Goal: Task Accomplishment & Management: Complete application form

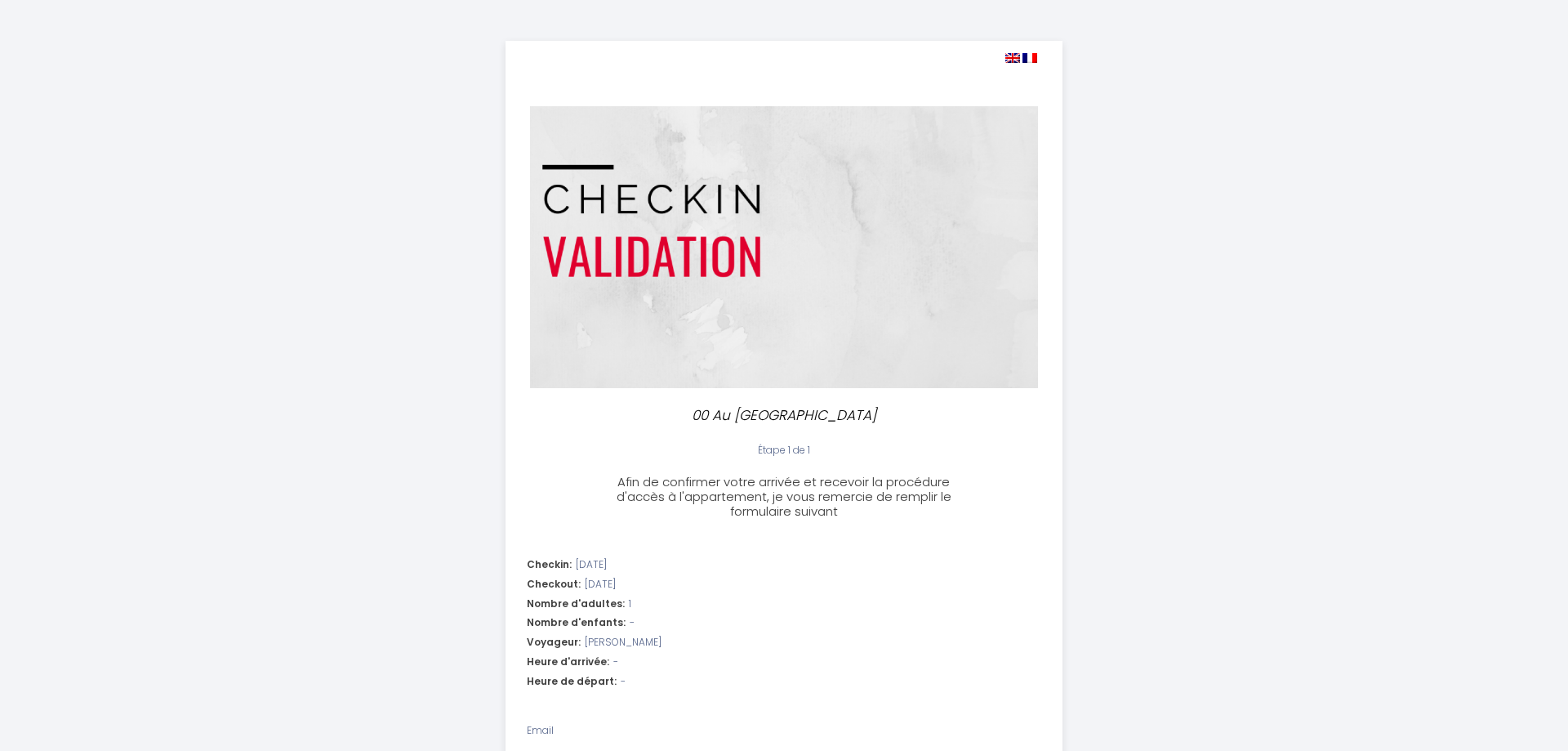
select select
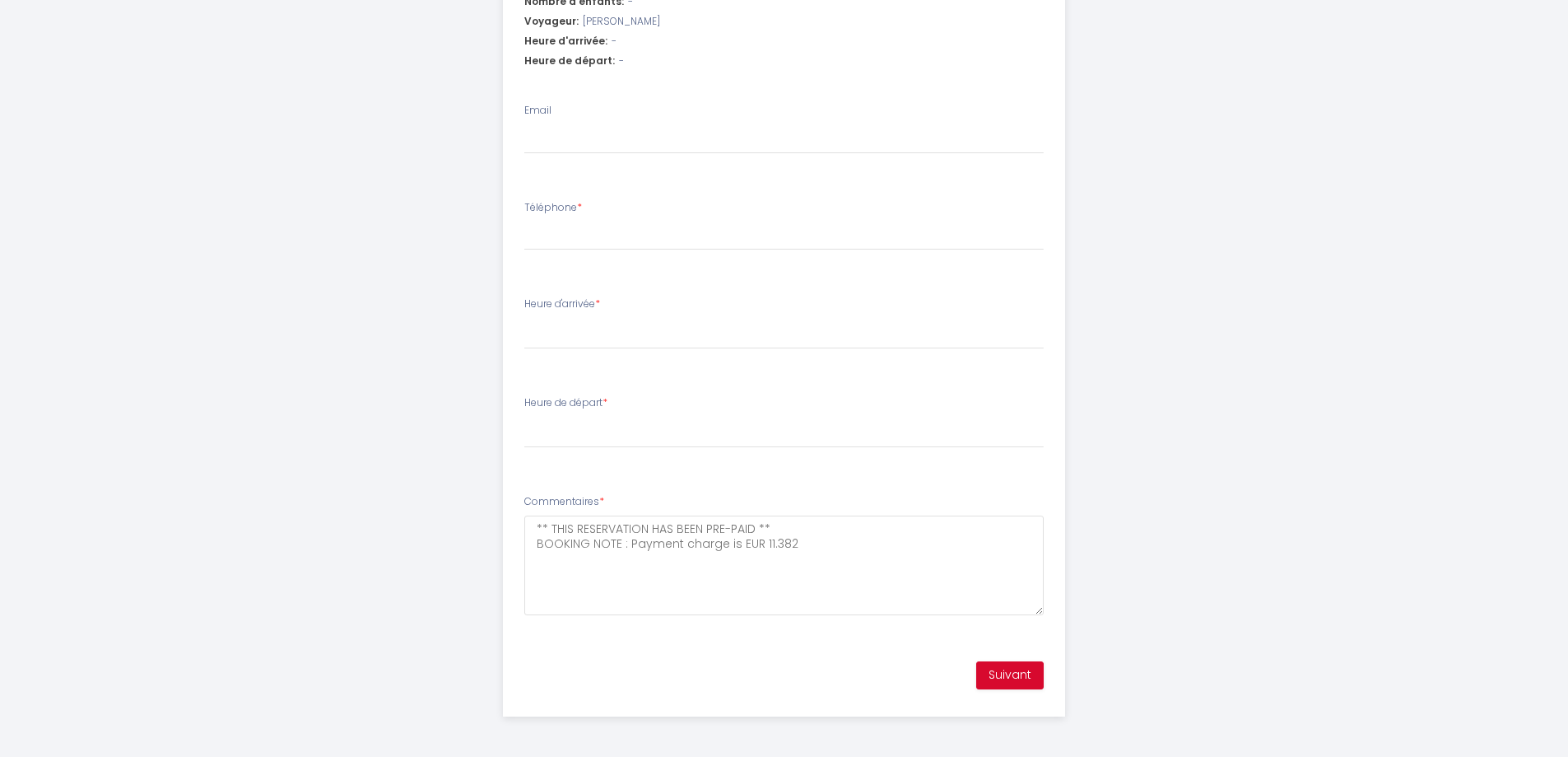
scroll to position [379, 0]
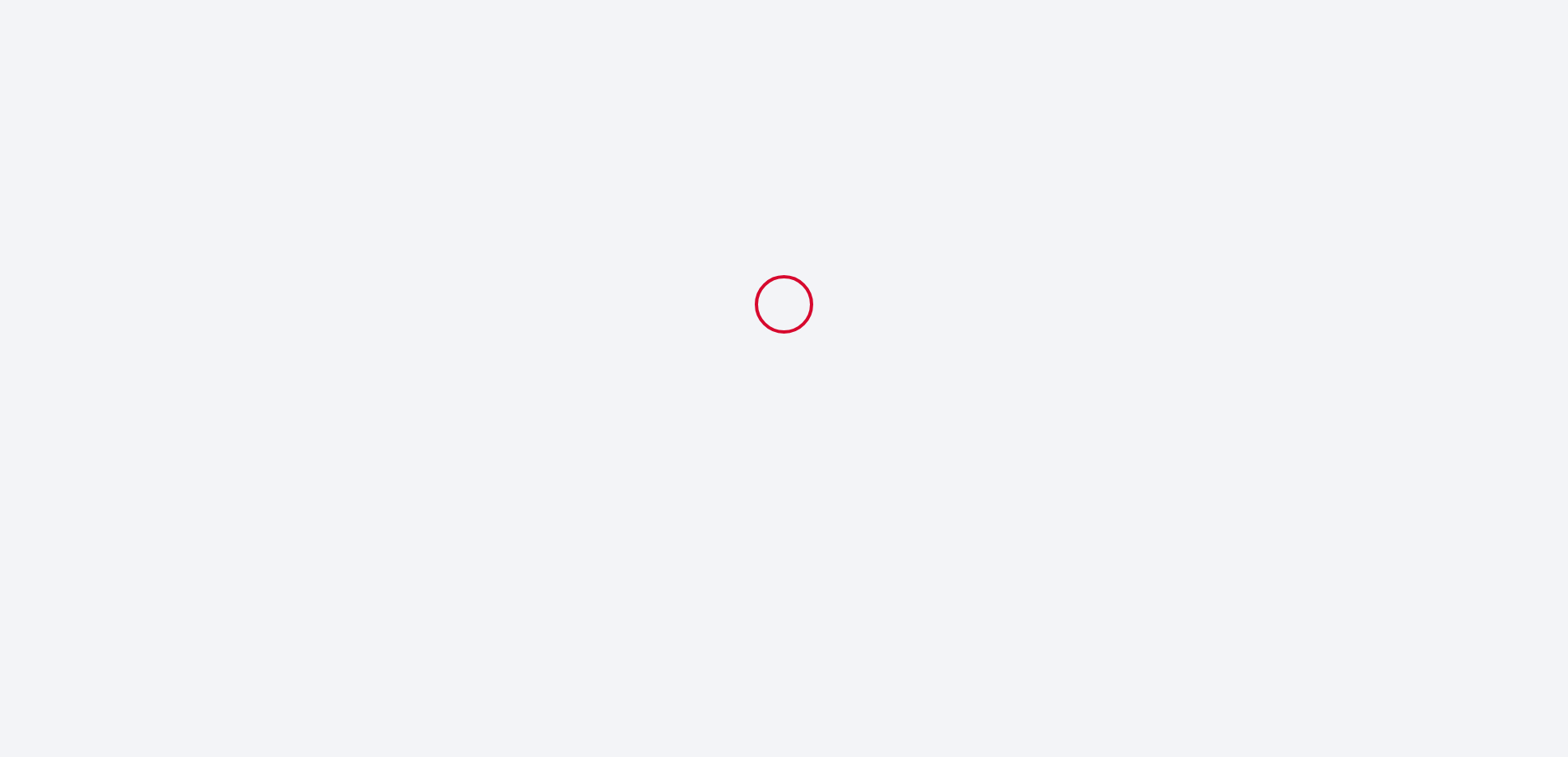
select select
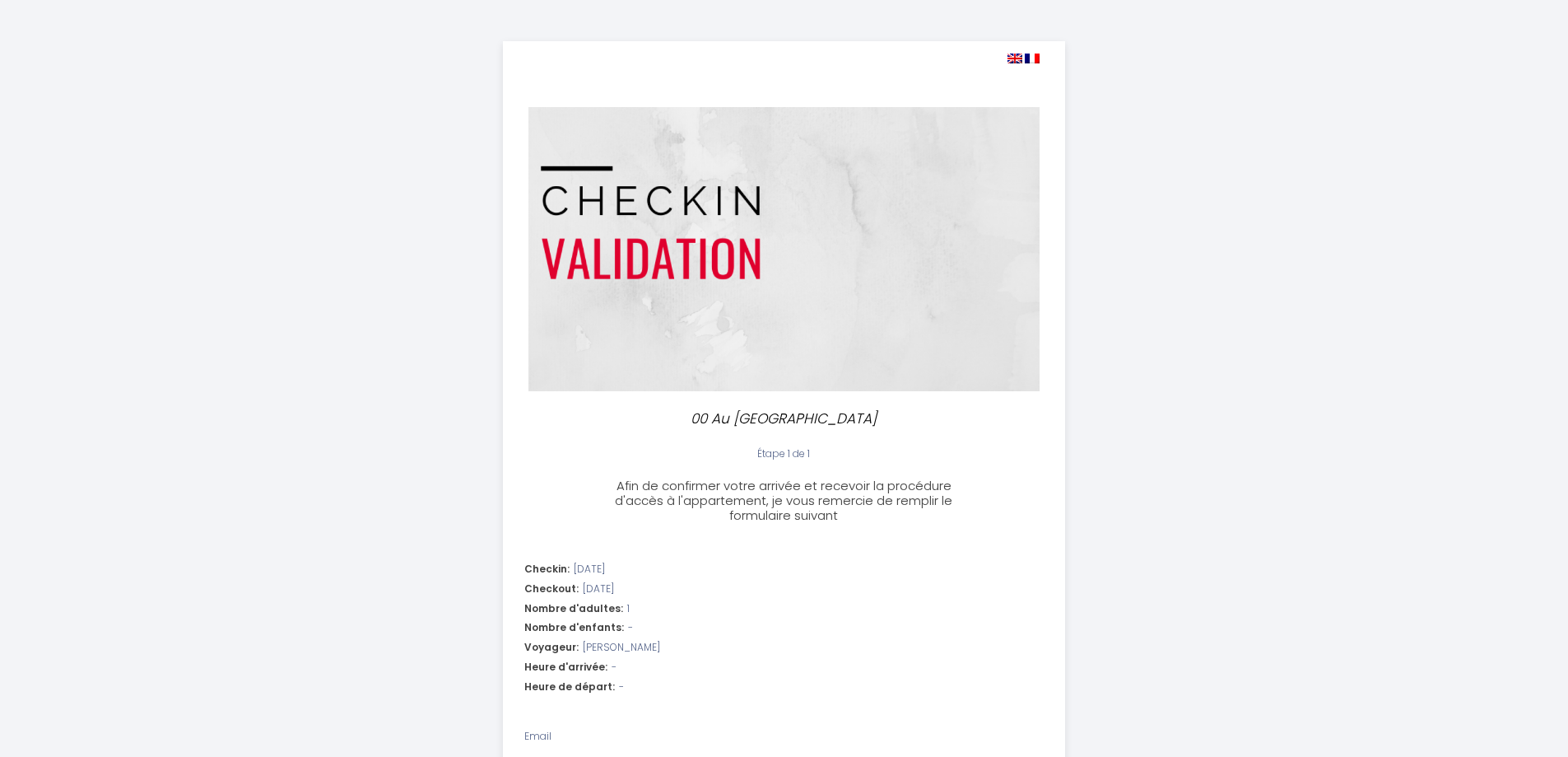
scroll to position [494, 0]
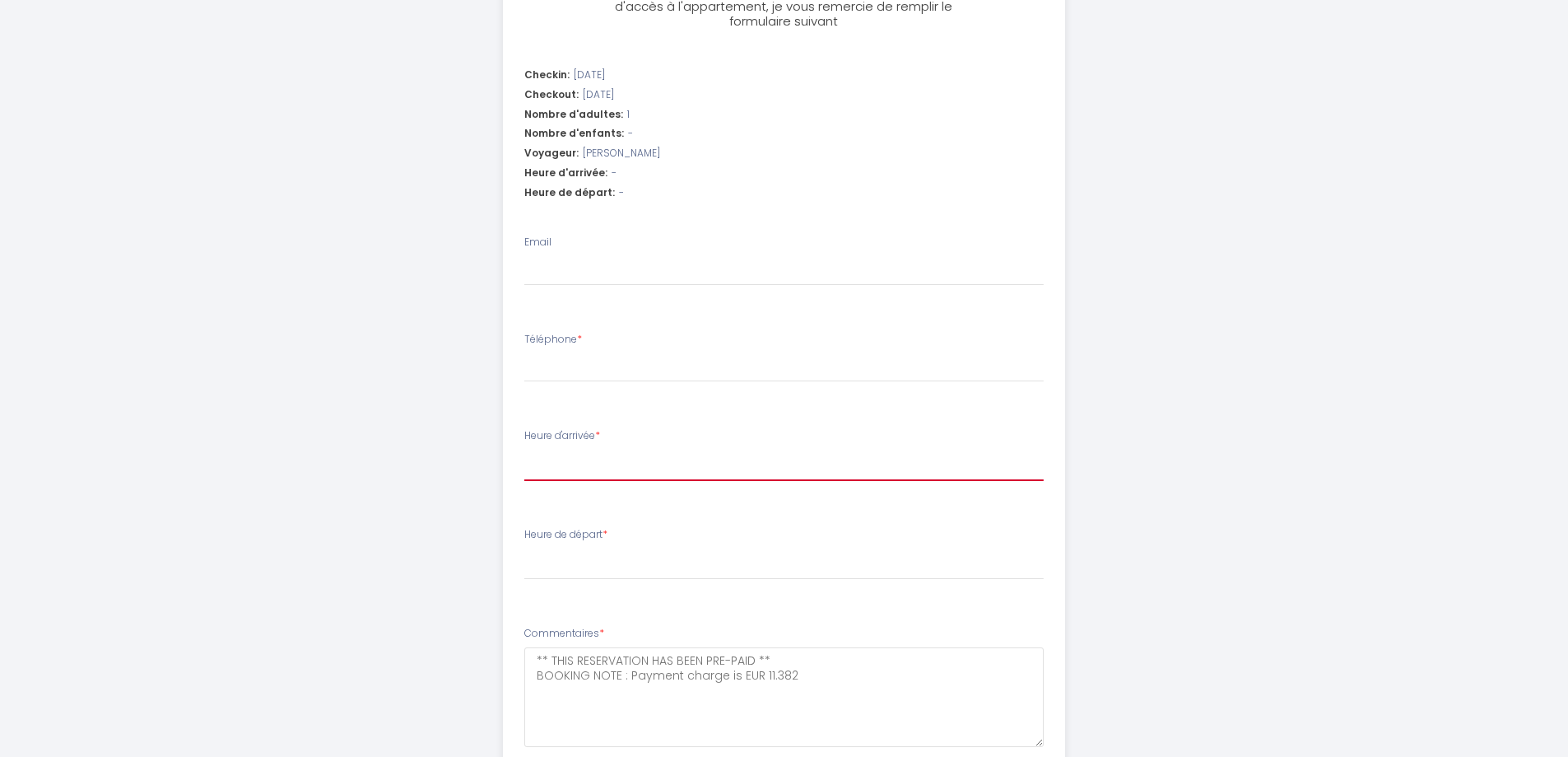
click at [606, 465] on select "16:00 16:30 17:00 17:30 18:00 18:30 19:00 19:30 20:00 20:30 21:00 21:30 22:00 2…" at bounding box center [784, 465] width 519 height 31
select select "16:00"
click at [524, 450] on select "16:00 16:30 17:00 17:30 18:00 18:30 19:00 19:30 20:00 20:30 21:00 21:30 22:00 2…" at bounding box center [784, 465] width 519 height 31
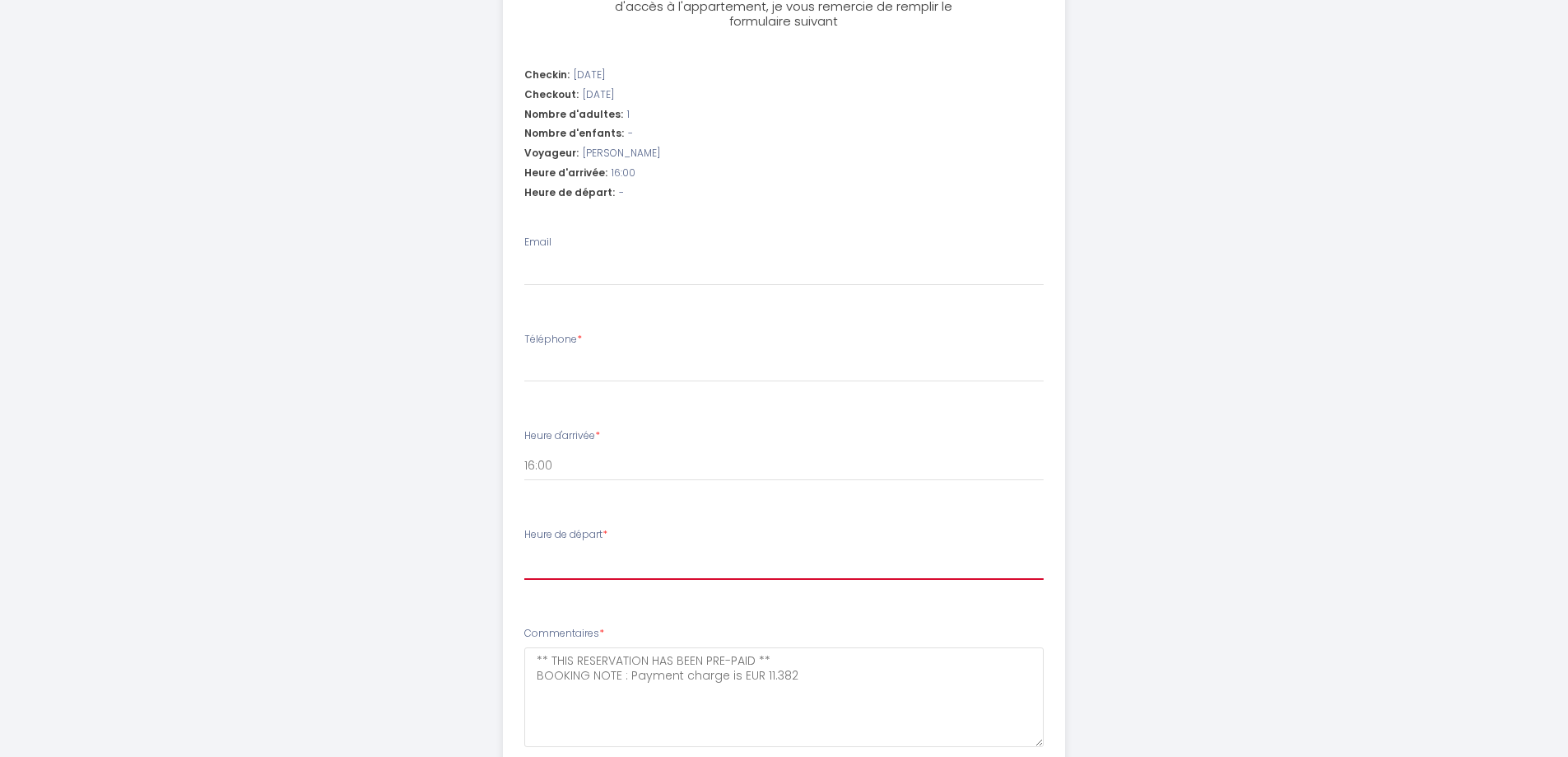
click at [630, 550] on select "00:00 00:30 01:00 01:30 02:00 02:30 03:00 03:30 04:00 04:30 05:00 05:30 06:00 0…" at bounding box center [784, 564] width 519 height 31
select select "08:30"
click at [524, 548] on select "00:00 00:30 01:00 01:30 02:00 02:30 03:00 03:30 04:00 04:30 05:00 05:30 06:00 0…" at bounding box center [784, 564] width 519 height 31
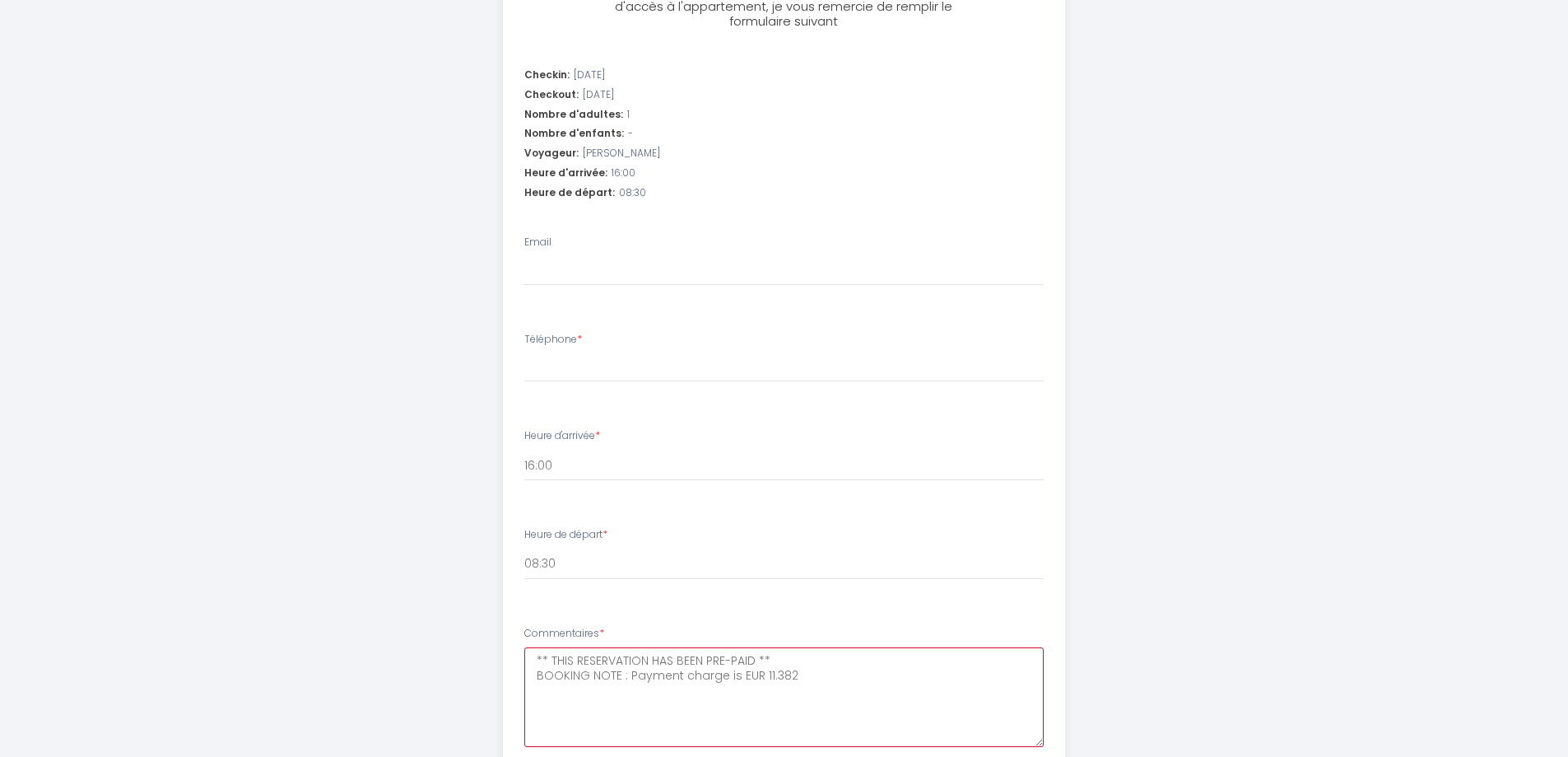
drag, startPoint x: 537, startPoint y: 657, endPoint x: 557, endPoint y: 696, distance: 43.8
click at [537, 658] on textarea "** THIS RESERVATION HAS BEEN PRE-PAID ** BOOKING NOTE : Payment charge is EUR 1…" at bounding box center [784, 697] width 519 height 99
click at [561, 661] on textarea "** THIS RESERVATION HAS BEEN PRE-PAID ** BOOKING NOTE : Payment charge is EUR 1…" at bounding box center [784, 697] width 519 height 99
type textarea "** THIS RESERVATION HAS BEEN PRE-PAID ** BOOKING NOTE : Payment charge is EUR 1…"
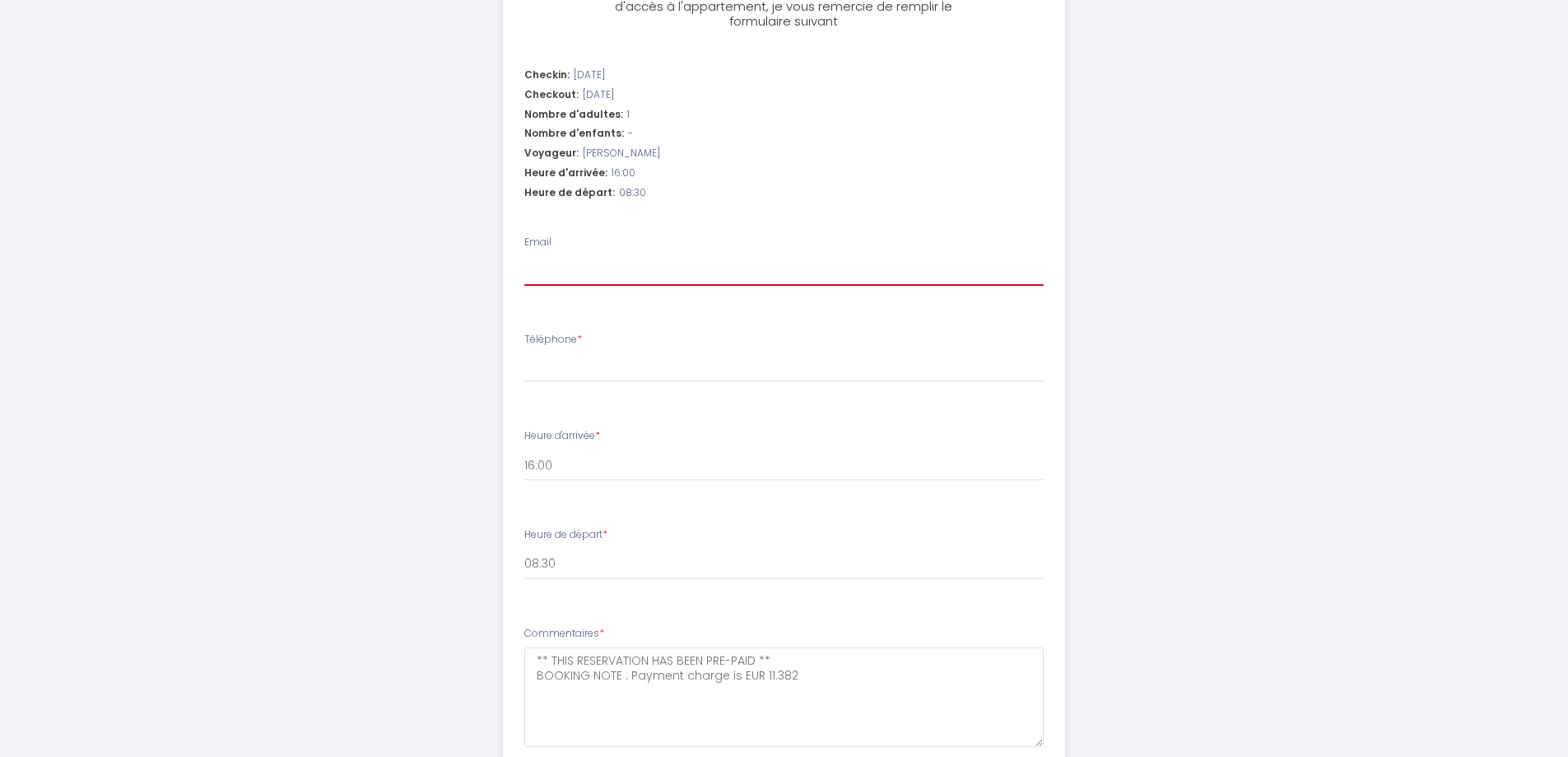
click at [580, 271] on input "Email" at bounding box center [784, 271] width 519 height 30
click at [790, 363] on input "Téléphone *" at bounding box center [784, 367] width 519 height 30
click at [561, 365] on input "Téléphone *" at bounding box center [784, 367] width 519 height 30
paste input "+33 6 46 02 16 12"
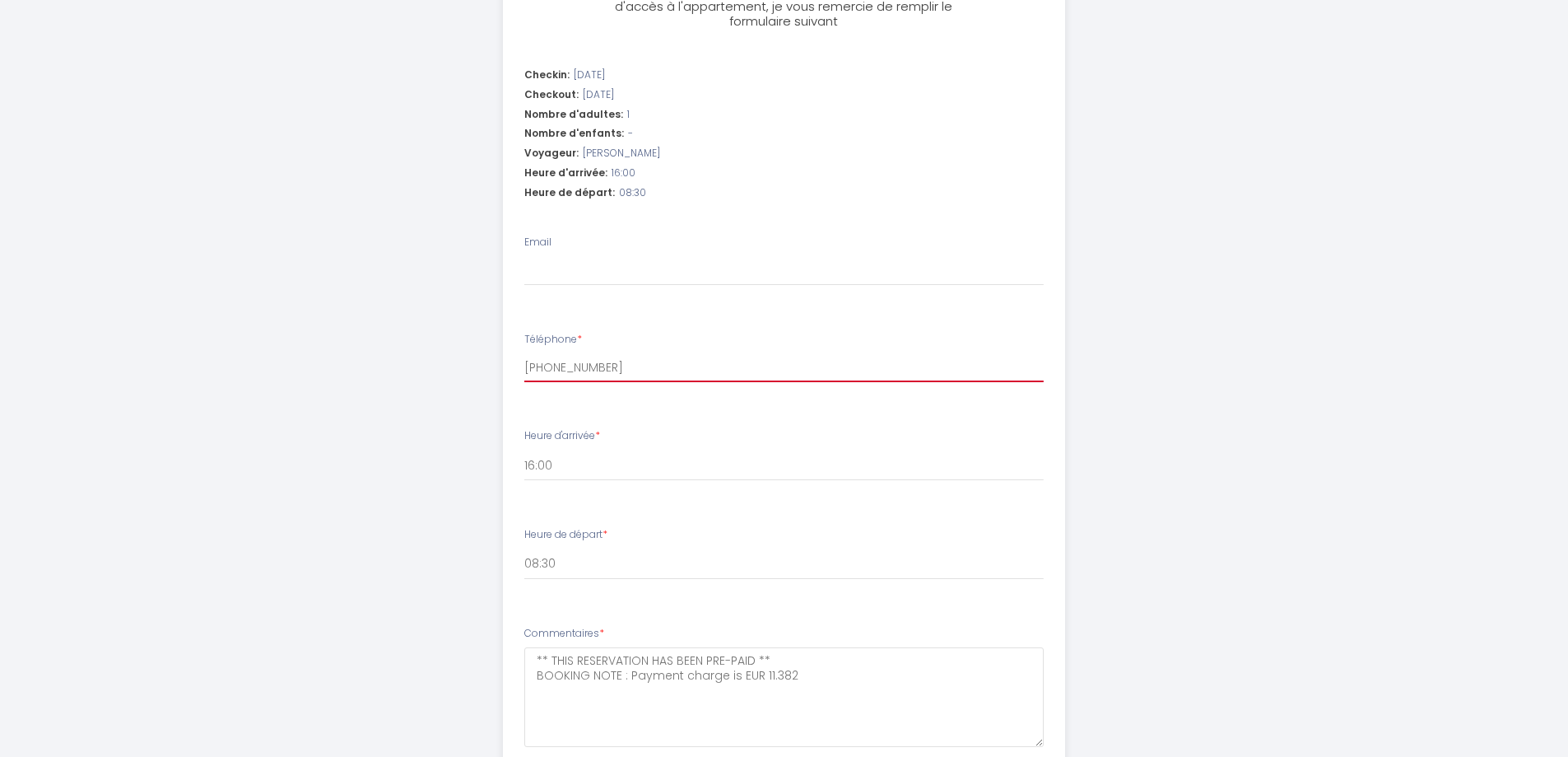
type input "+33 6 46 02 16 12"
click at [588, 268] on input "Email" at bounding box center [784, 271] width 519 height 30
paste input "Simone Simpson <simonesimpson69@gmail.com>"
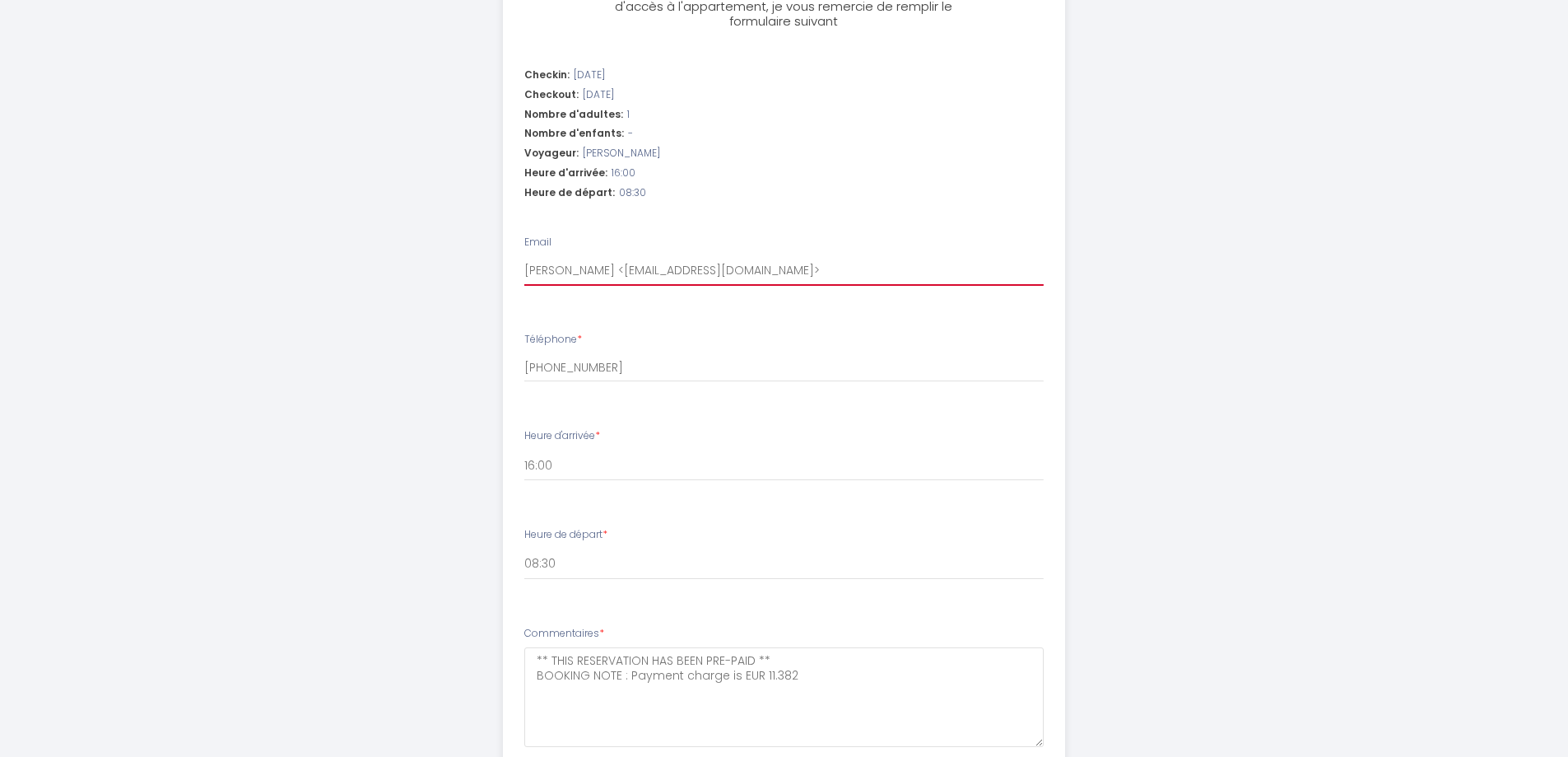
click at [629, 271] on input "Simone Simpson <simonesimpson69@gmail.com>" at bounding box center [784, 271] width 519 height 30
click at [727, 271] on input "simonesimpson69@gmail.com>" at bounding box center [784, 271] width 519 height 30
type input "simonesimpson69@gmail.com"
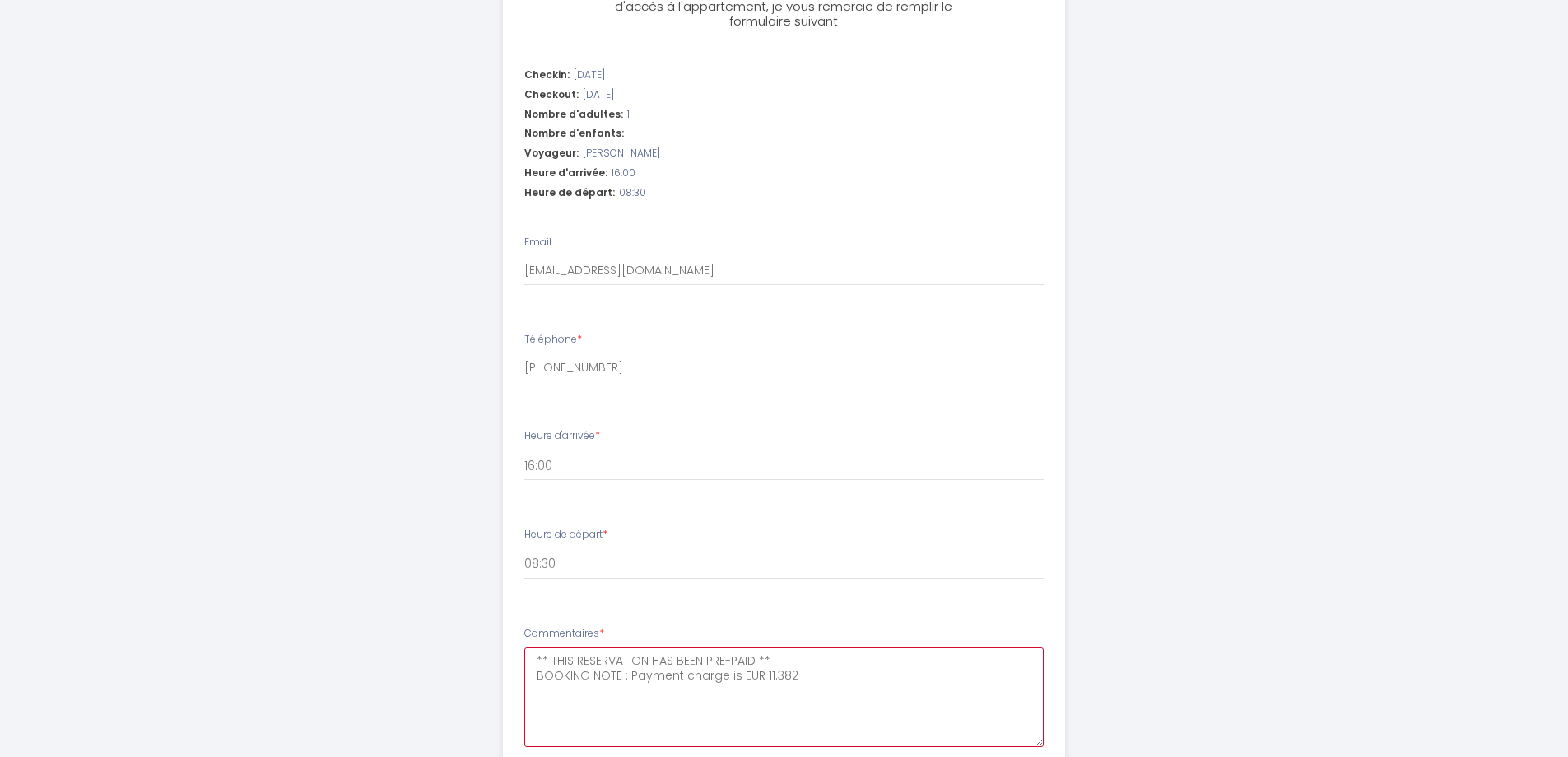
click at [559, 659] on textarea "** THIS RESERVATION HAS BEEN PRE-PAID ** BOOKING NOTE : Payment charge is EUR 1…" at bounding box center [784, 697] width 519 height 99
click at [552, 666] on textarea "NAme of guest is actually Simone Simpson ** THIS RESERVATION HAS BEEN PRE-PAID …" at bounding box center [784, 697] width 519 height 99
click at [793, 661] on textarea "Name of guest is actually Simone Simpson ** THIS RESERVATION HAS BEEN PRE-PAID …" at bounding box center [784, 697] width 519 height 99
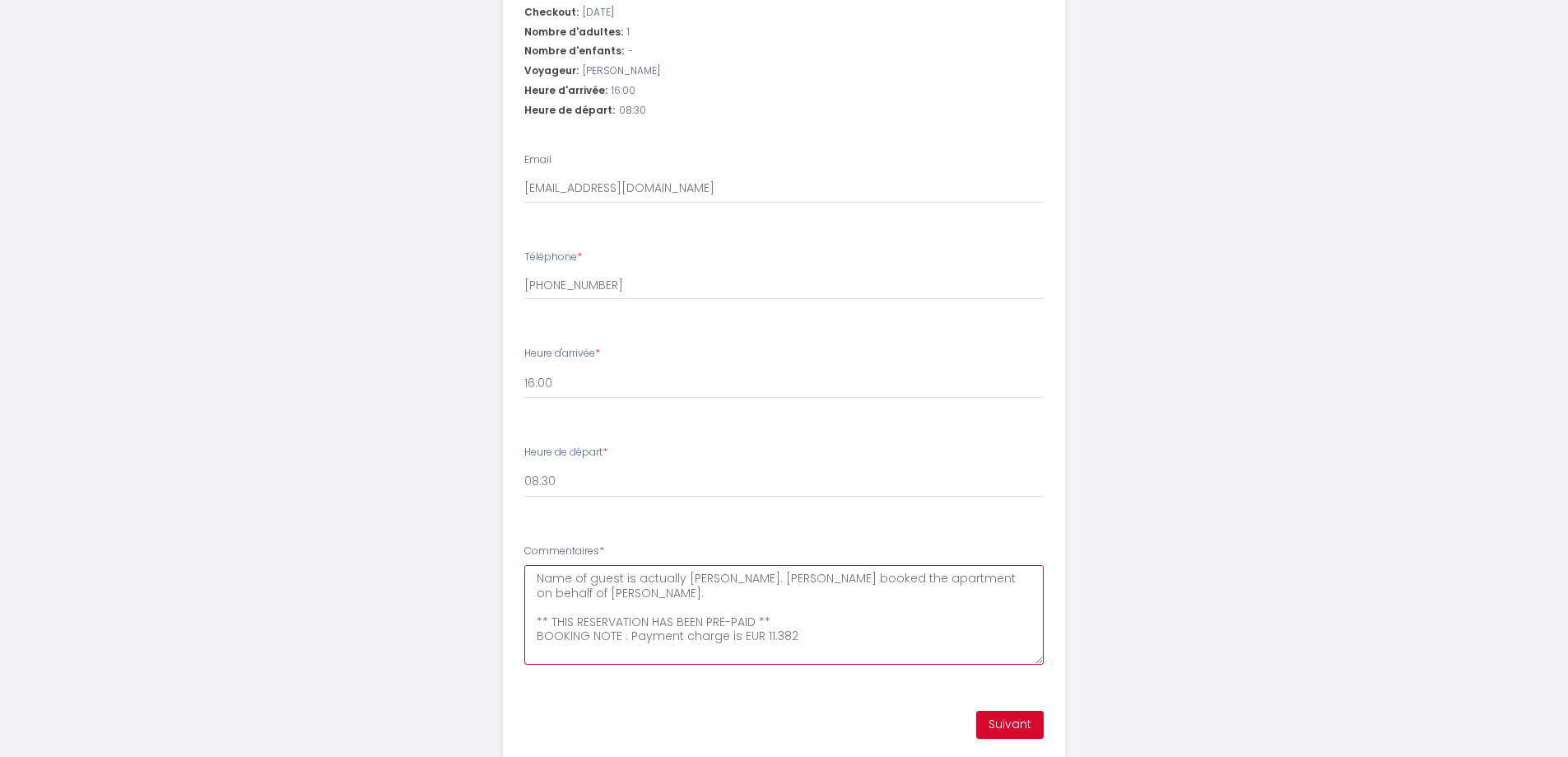
scroll to position [627, 0]
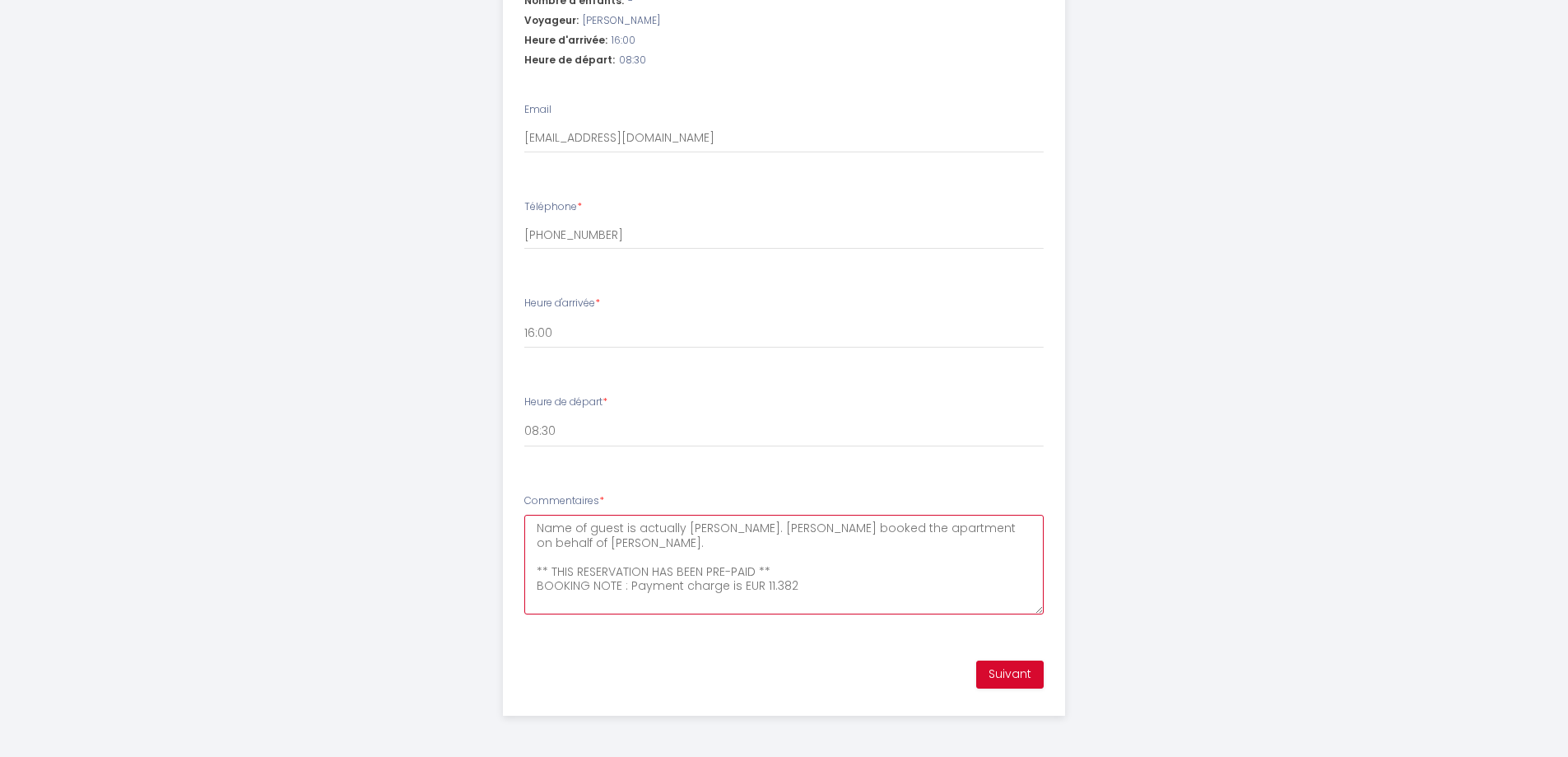
type textarea "Name of guest is actually Simone Simpson. Michael Vance booked the apartment on…"
click at [993, 669] on button "Suivant" at bounding box center [1010, 674] width 67 height 28
click at [999, 678] on button "Suivant" at bounding box center [1010, 674] width 67 height 28
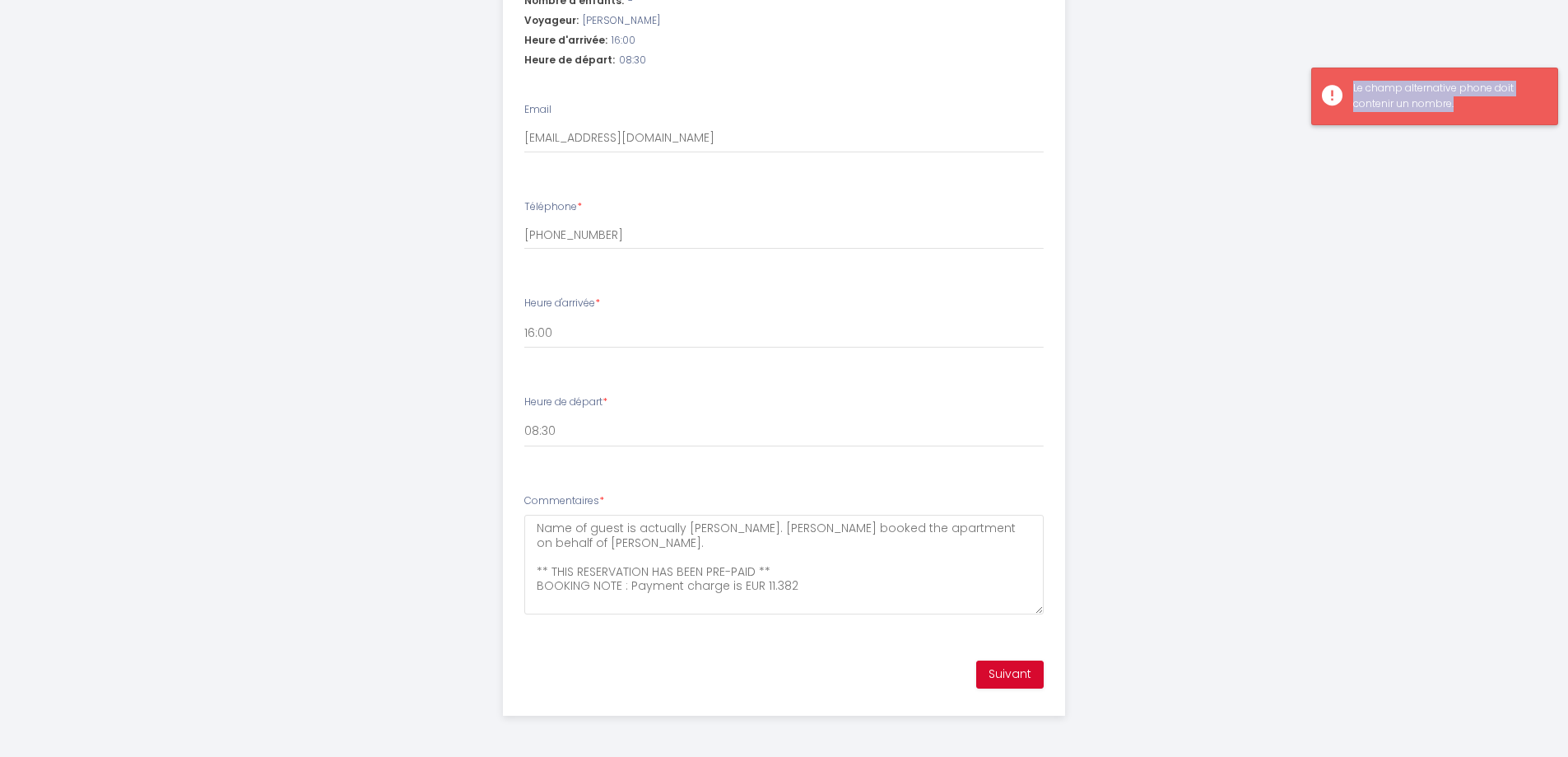
drag, startPoint x: 1461, startPoint y: 101, endPoint x: 1349, endPoint y: 87, distance: 112.9
click at [1349, 87] on div "Le champ alternative phone doit contenir un nombre." at bounding box center [1434, 96] width 247 height 57
copy div "Le champ alternative phone doit contenir un nombre."
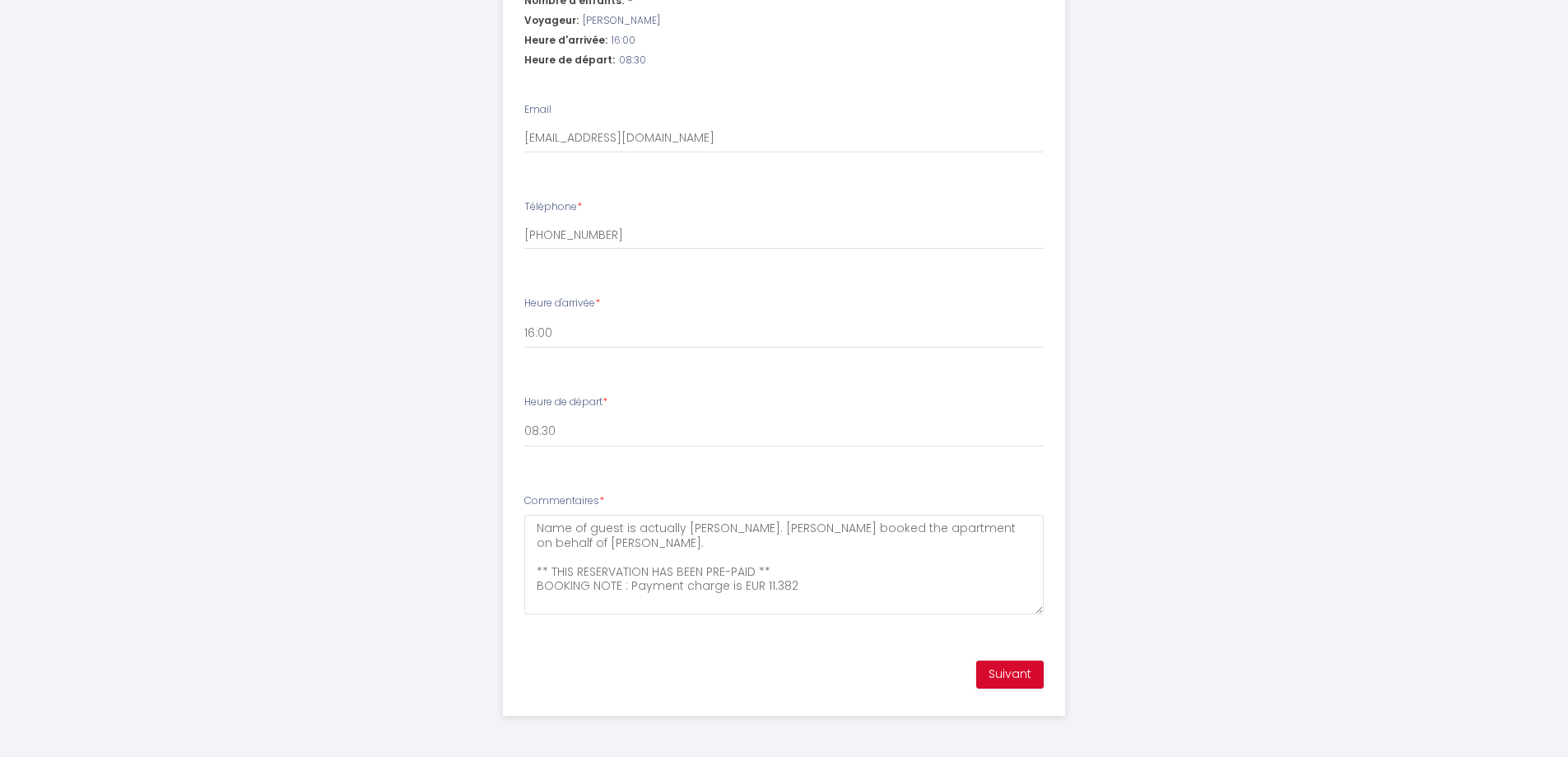
scroll to position [380, 0]
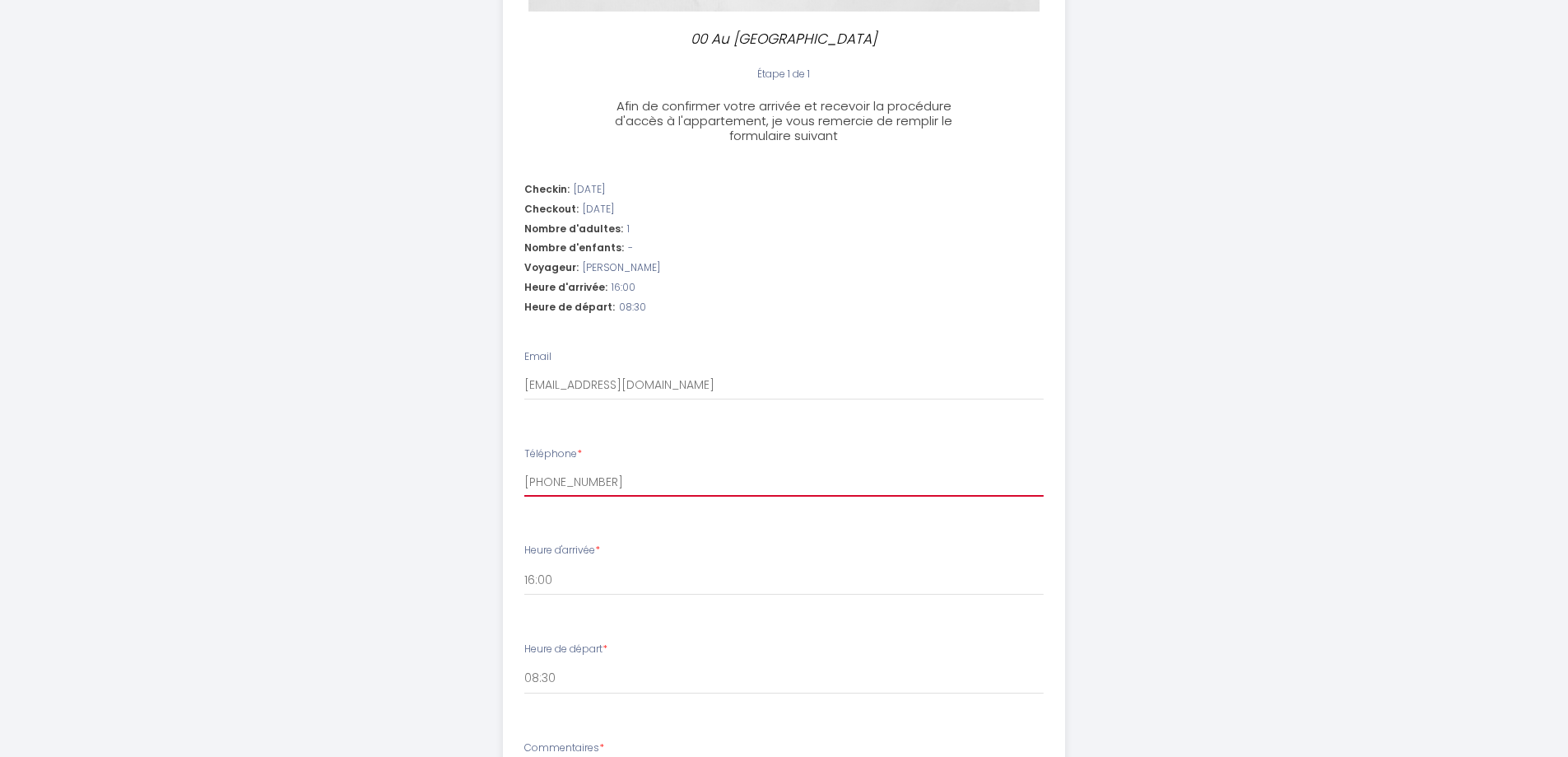
click at [525, 478] on input "+33 6 46 02 16 12" at bounding box center [784, 482] width 519 height 30
click at [627, 517] on li "Téléphone * +33 6 46 02 16 12" at bounding box center [784, 480] width 561 height 87
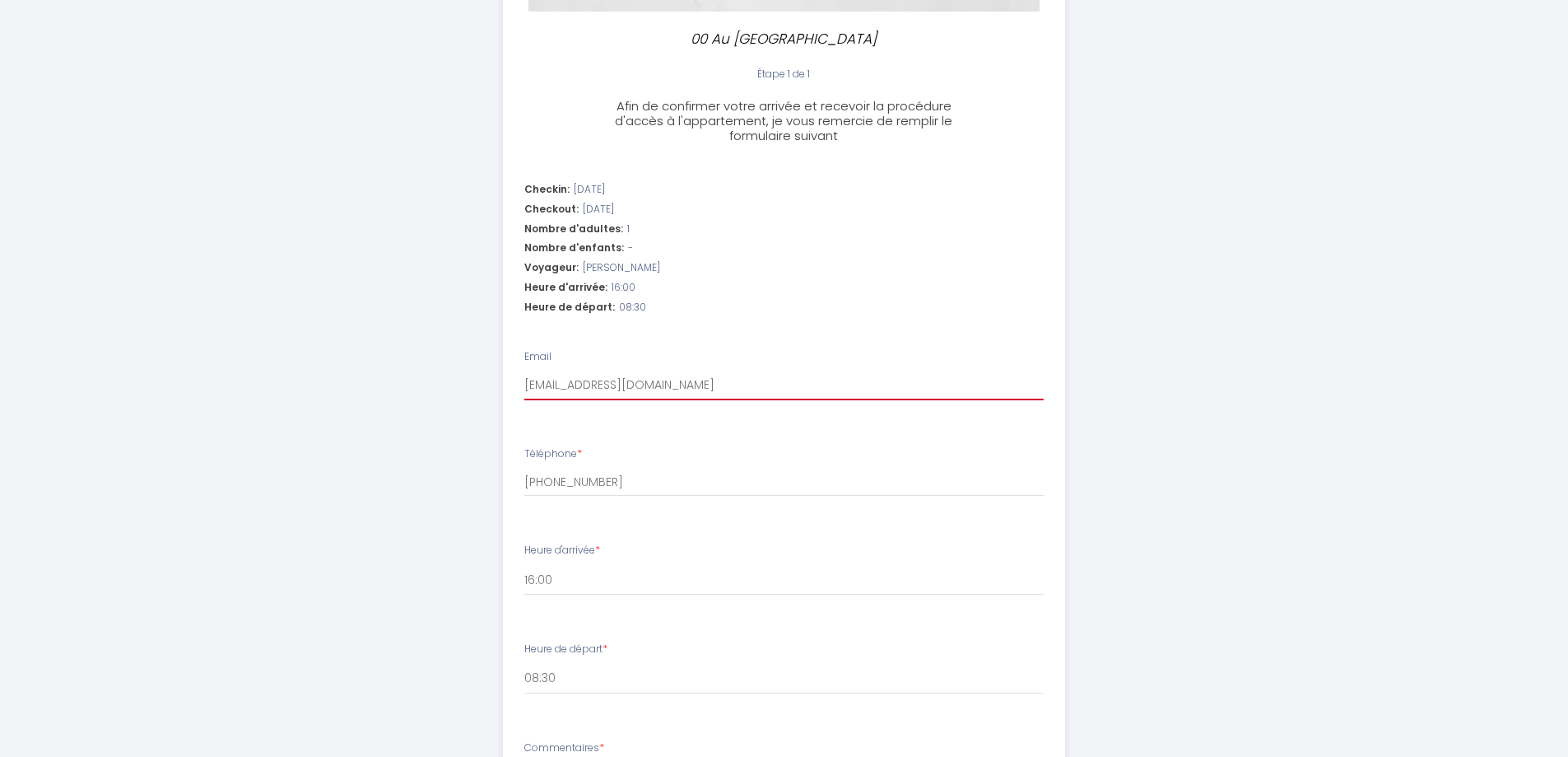
click at [667, 385] on input "simonesimpson69@gmail.com" at bounding box center [784, 385] width 519 height 30
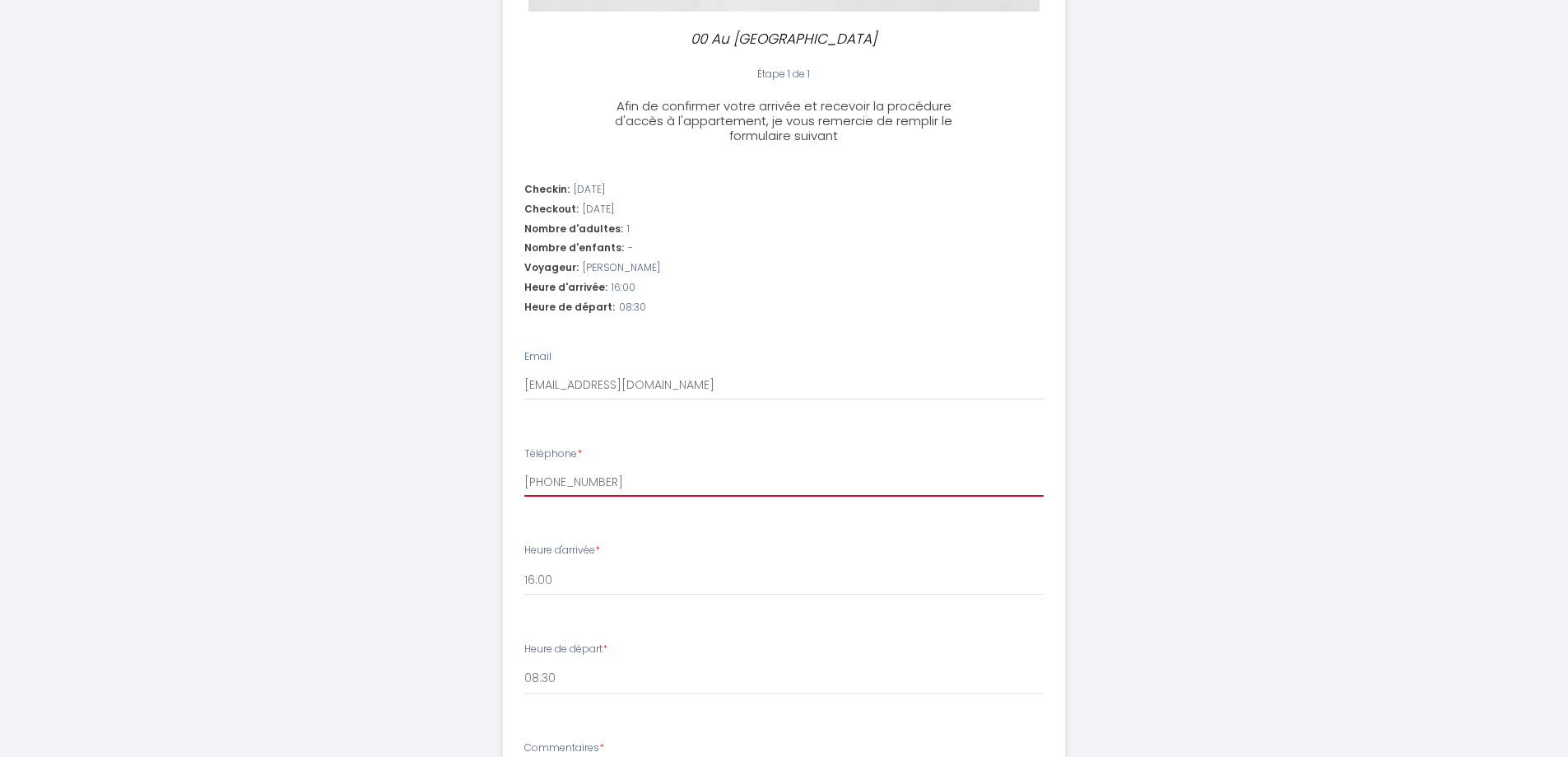
click at [648, 489] on input "+33 6 46 02 16 12" at bounding box center [784, 482] width 519 height 30
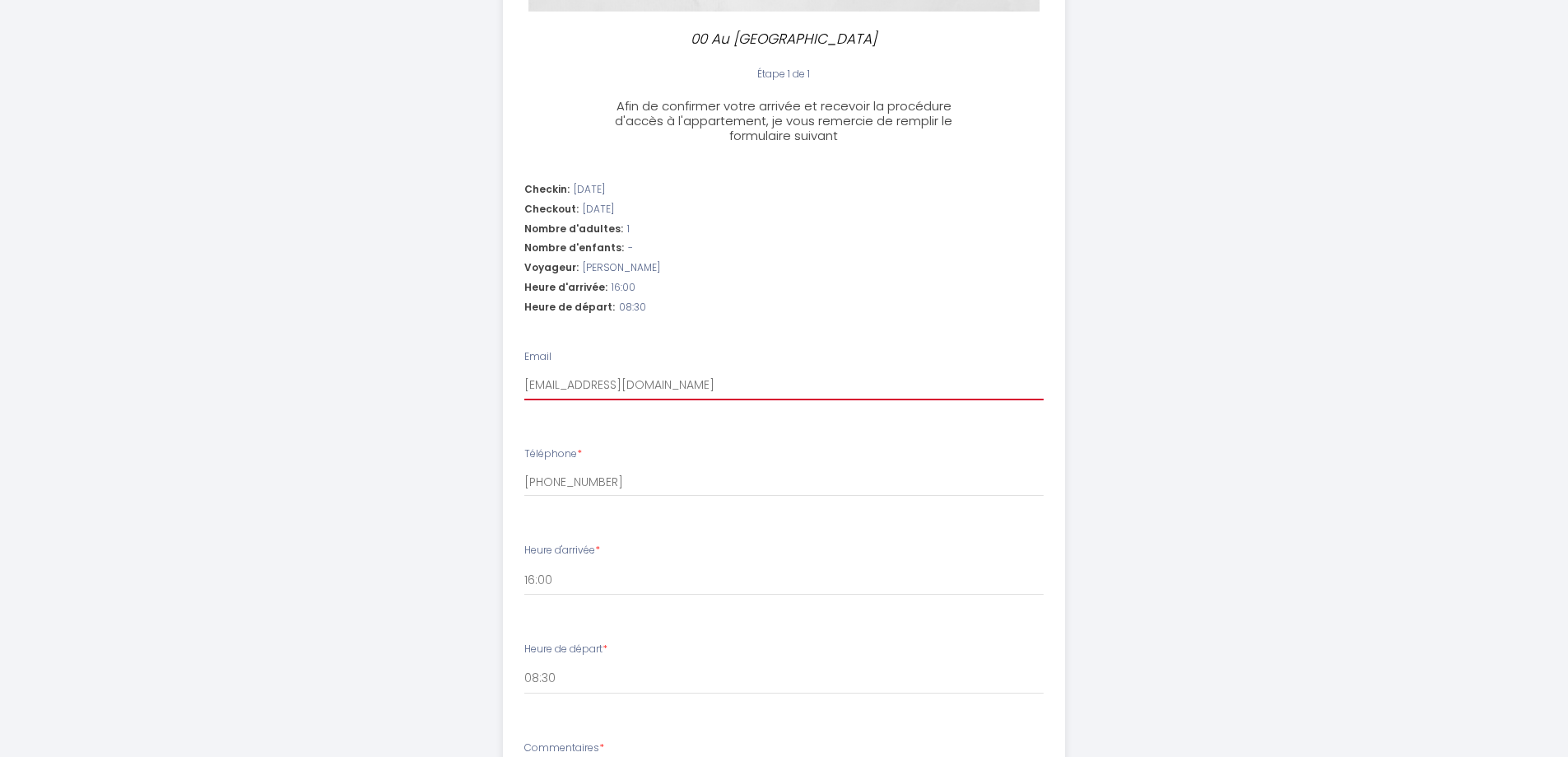
click at [718, 380] on input "simonesimpson69@gmail.com" at bounding box center [784, 385] width 519 height 30
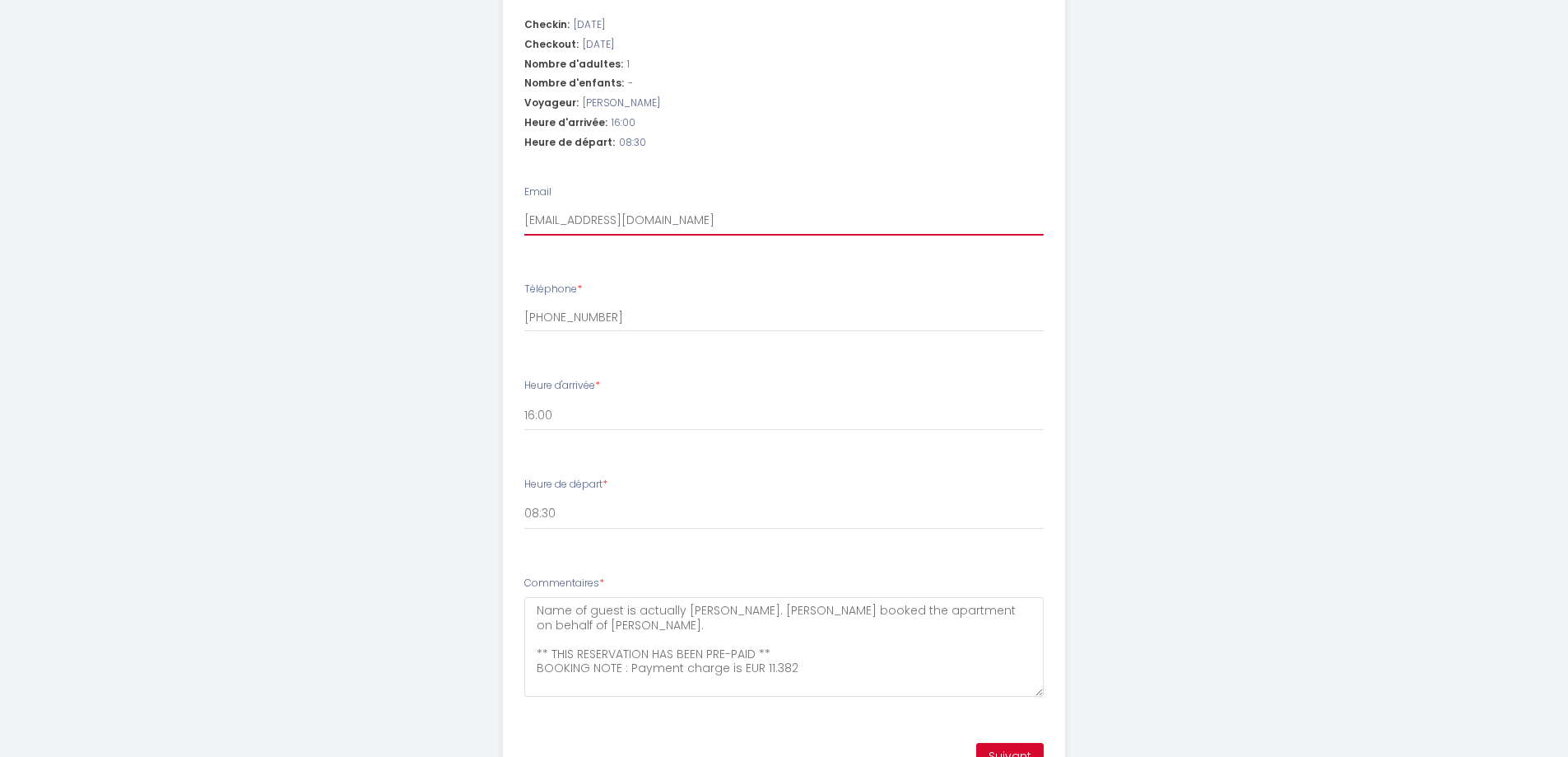
scroll to position [627, 0]
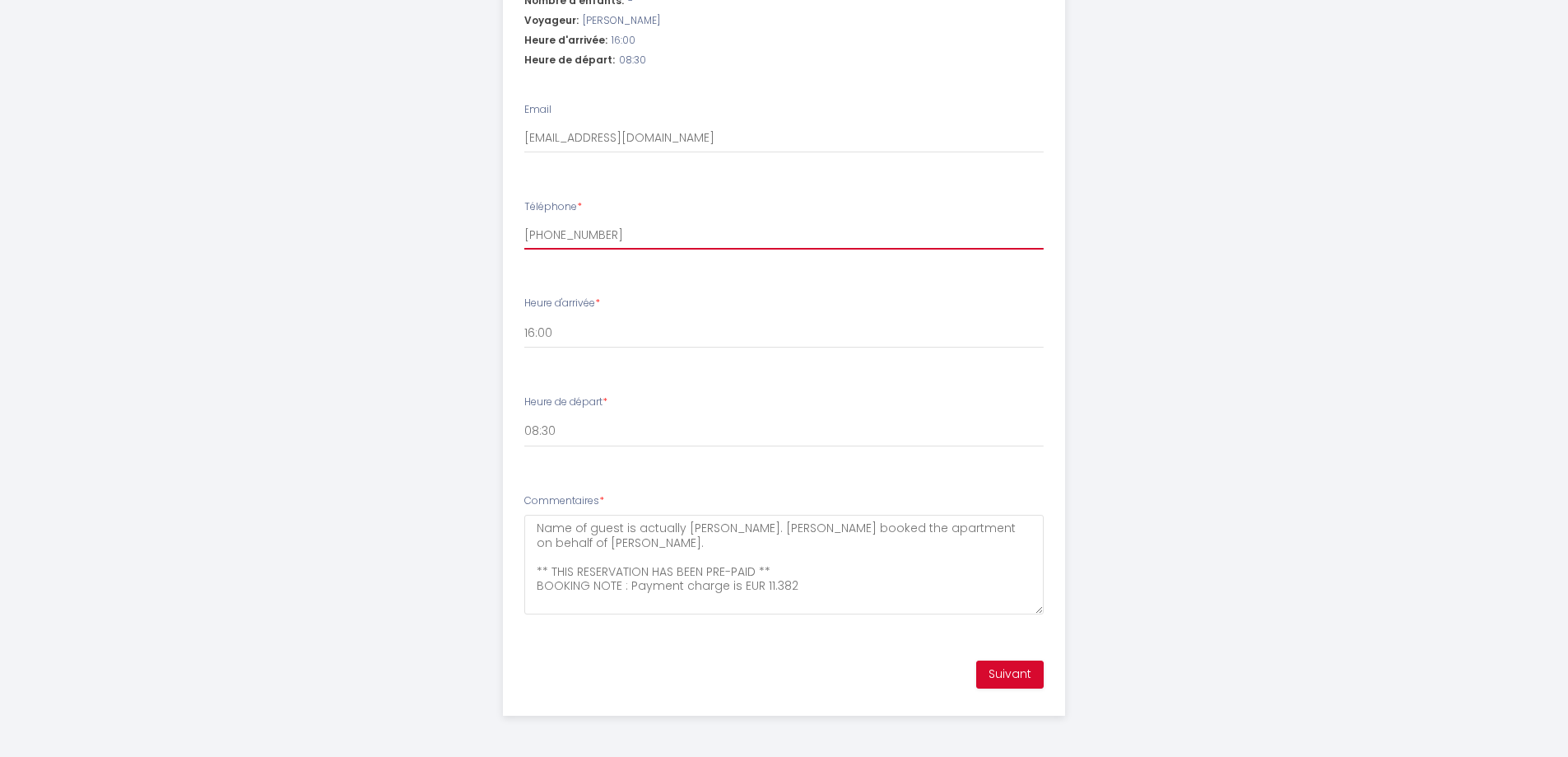
drag, startPoint x: 551, startPoint y: 232, endPoint x: 505, endPoint y: 231, distance: 46.0
click at [505, 231] on li "Téléphone * +33 6 46 02 16 12" at bounding box center [784, 233] width 561 height 87
click at [1004, 677] on button "Suivant" at bounding box center [1010, 674] width 67 height 28
click at [527, 234] on input "6 46 02 16 12" at bounding box center [784, 234] width 519 height 30
click at [558, 237] on input "+336 46 02 16 12" at bounding box center [784, 234] width 519 height 30
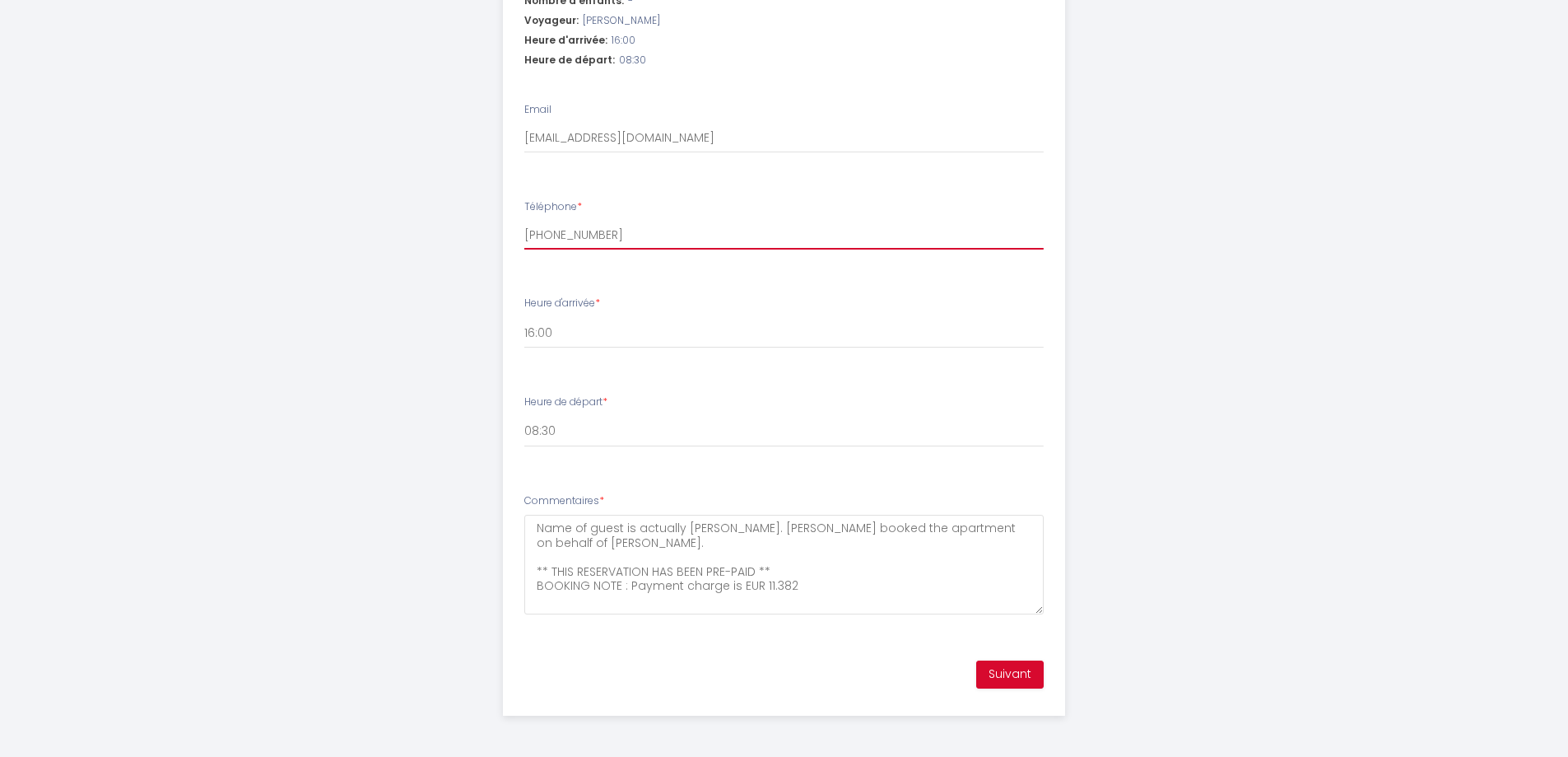
click at [570, 234] on input "+33646 02 16 12" at bounding box center [784, 234] width 519 height 30
click at [585, 234] on input "+3364602 16 12" at bounding box center [784, 234] width 519 height 30
click at [595, 231] on input "+336460216 12" at bounding box center [784, 234] width 519 height 30
type input "+33646021612"
click at [1002, 672] on button "Suivant" at bounding box center [1010, 674] width 67 height 28
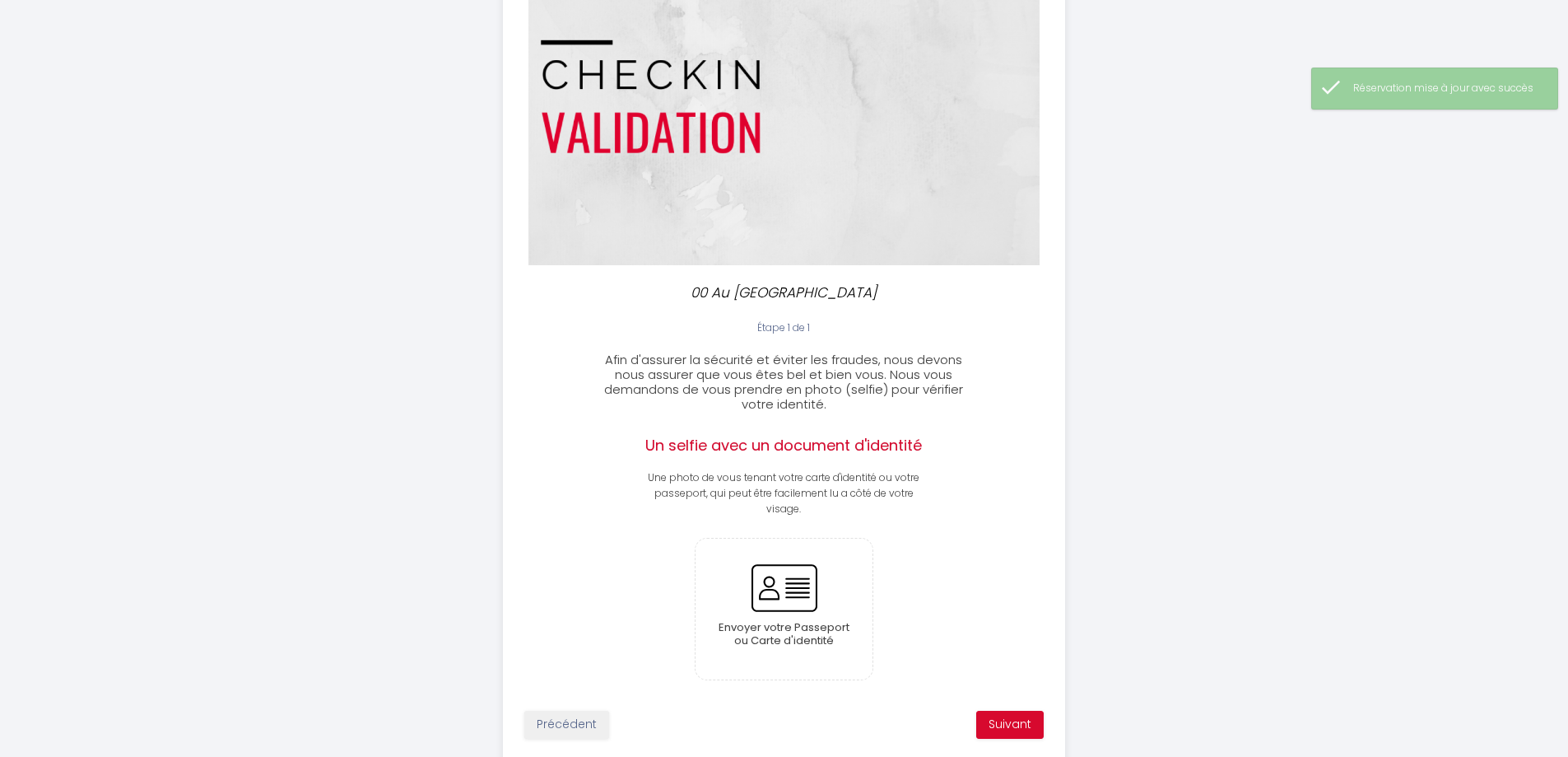
scroll to position [176, 0]
